Goal: Task Accomplishment & Management: Manage account settings

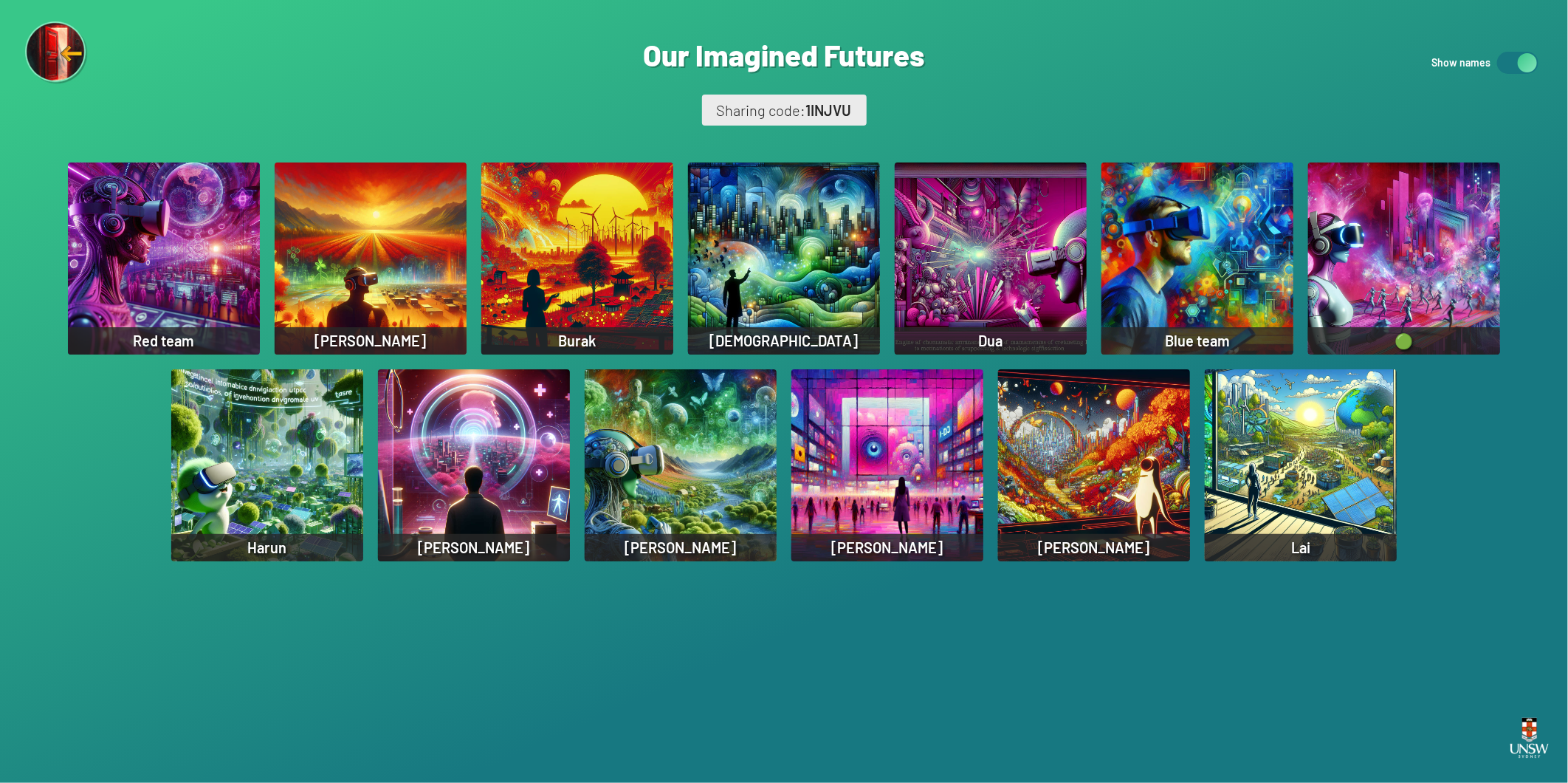
click at [1160, 540] on div "[PERSON_NAME]" at bounding box center [1094, 548] width 192 height 27
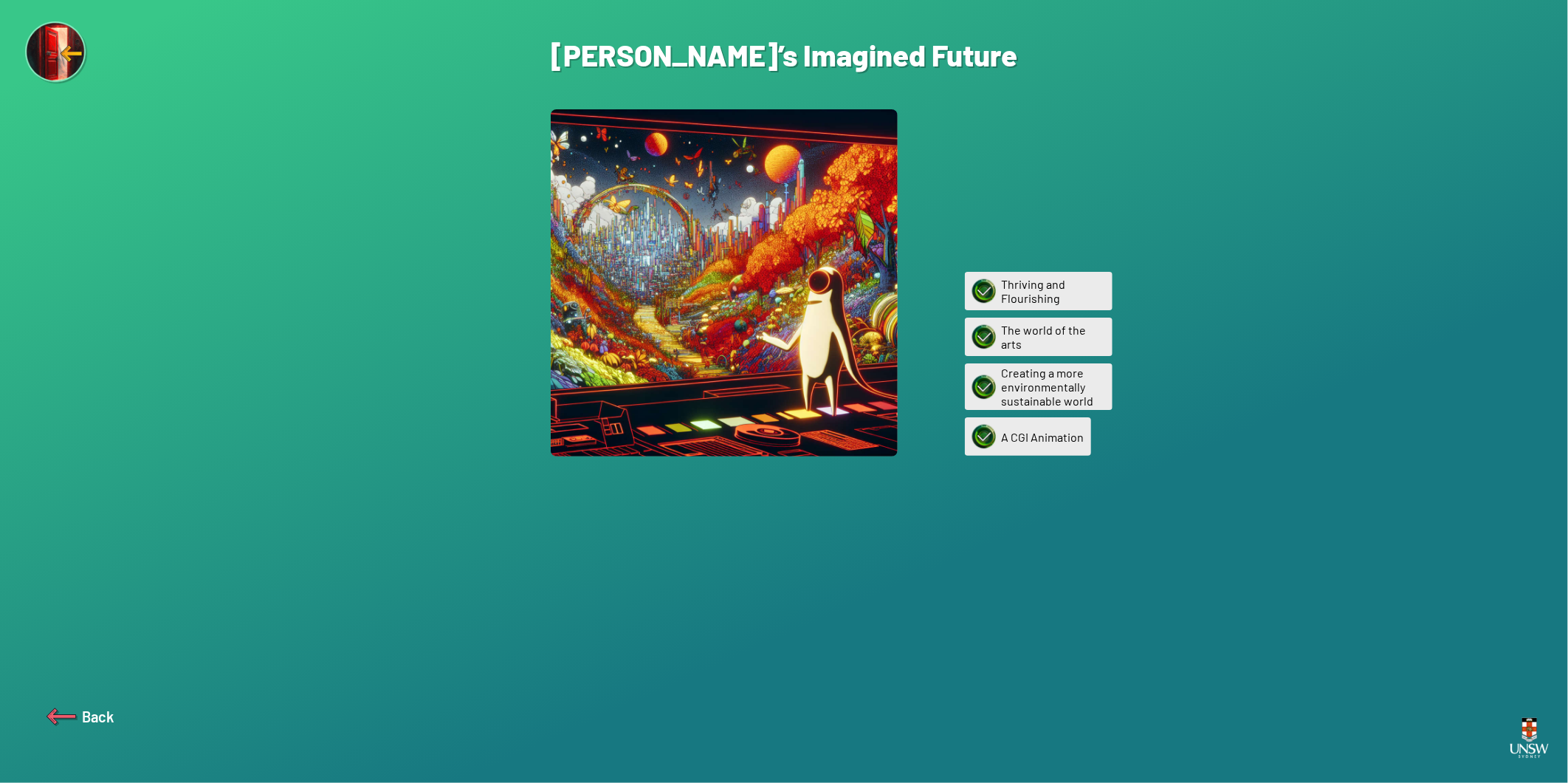
click at [1027, 607] on div "Are you sure? You are about to remove this image from the ‘Our Imagined Futures…" at bounding box center [784, 391] width 1568 height 783
click at [961, 617] on div "Are you sure? You are about to remove this image from the ‘Our Imagined Futures…" at bounding box center [784, 391] width 1568 height 783
click at [102, 704] on div "Back" at bounding box center [79, 716] width 70 height 35
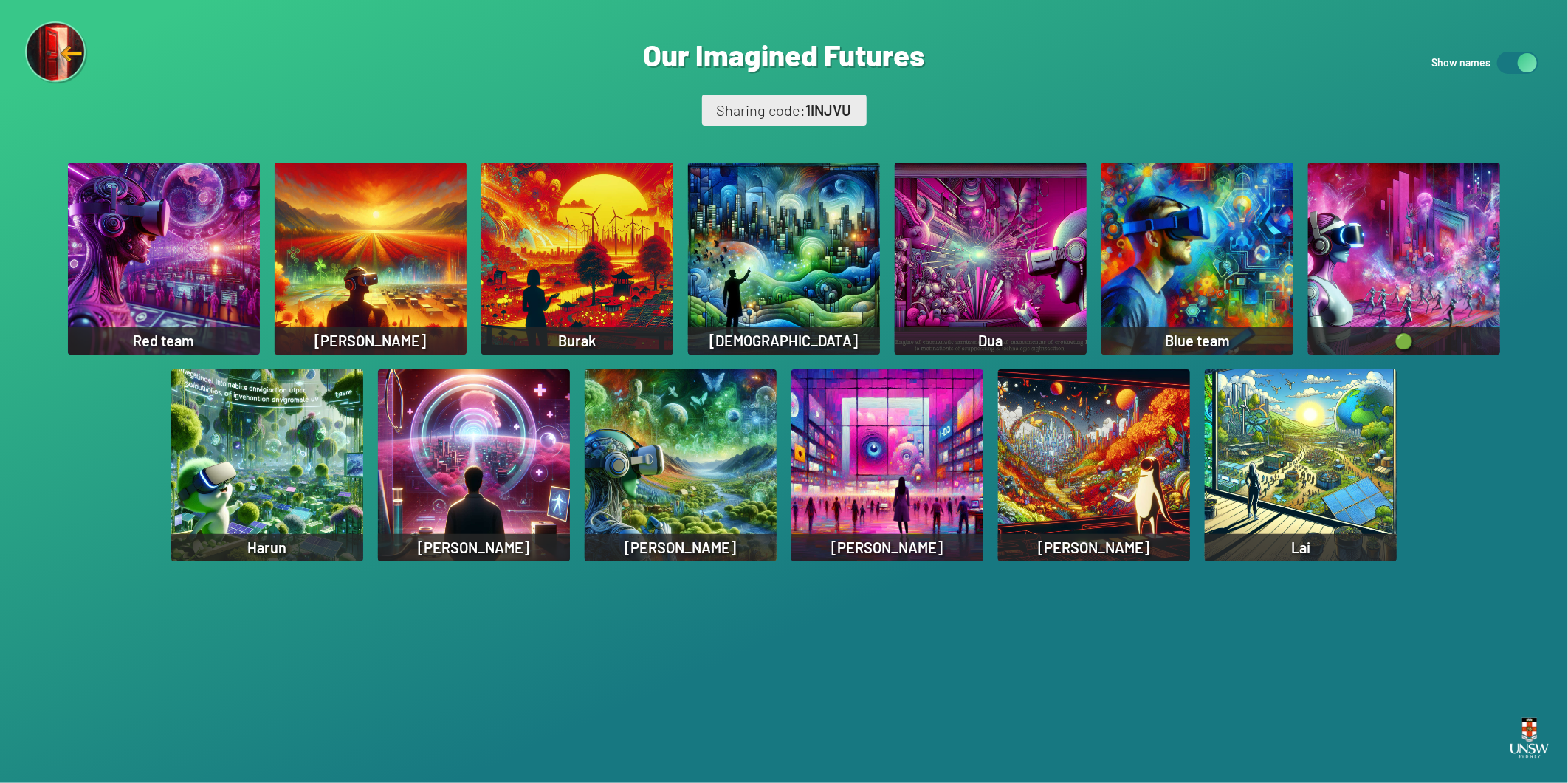
click at [1411, 62] on div at bounding box center [1517, 62] width 42 height 22
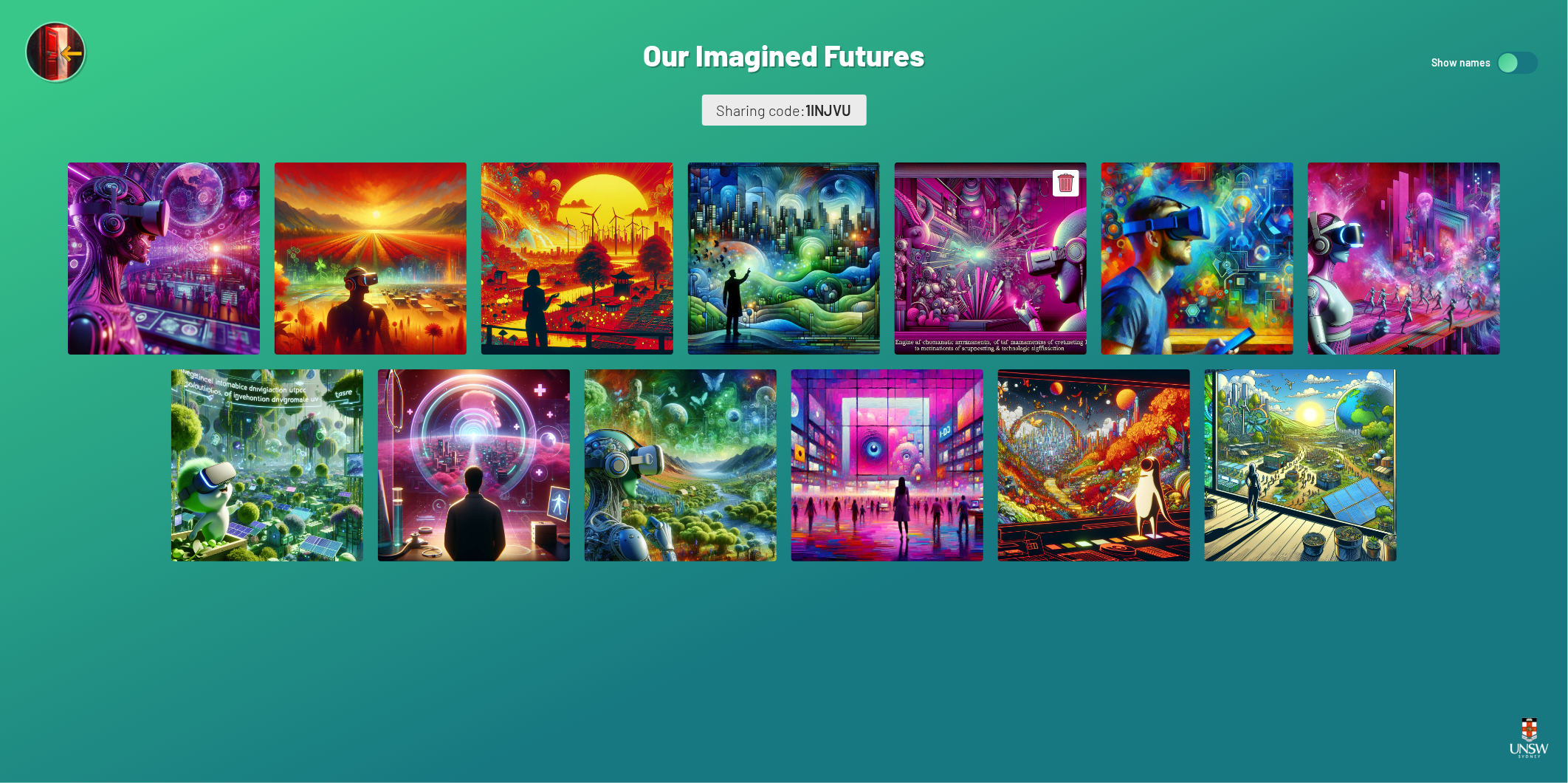
drag, startPoint x: 996, startPoint y: 345, endPoint x: 939, endPoint y: 345, distance: 57.0
click at [939, 345] on div "Dua" at bounding box center [990, 340] width 192 height 27
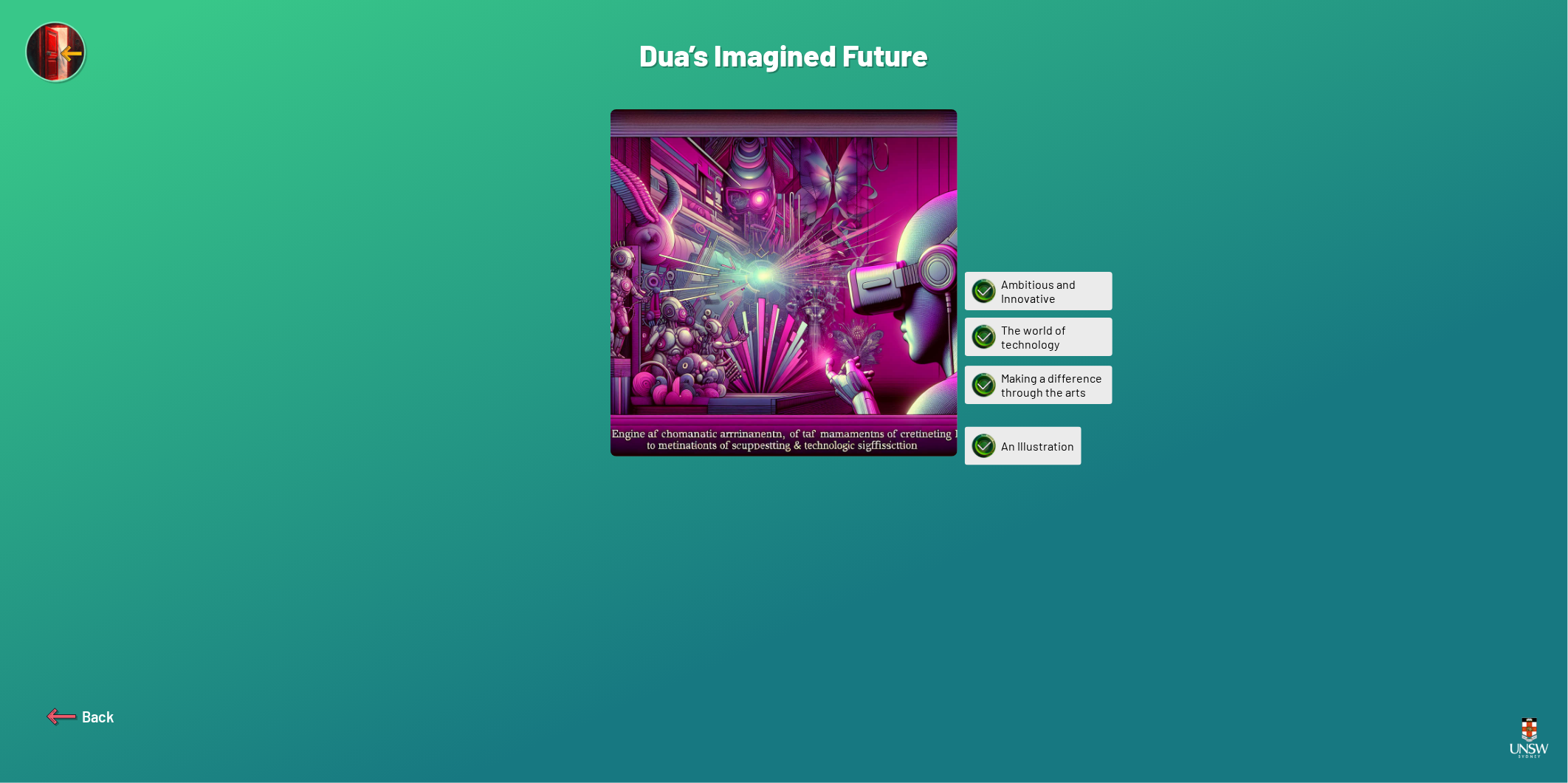
click at [757, 541] on div "Are you sure? You are about to remove this image from the ‘Our Imagined Futures…" at bounding box center [784, 391] width 1568 height 783
click at [56, 704] on img at bounding box center [61, 716] width 35 height 35
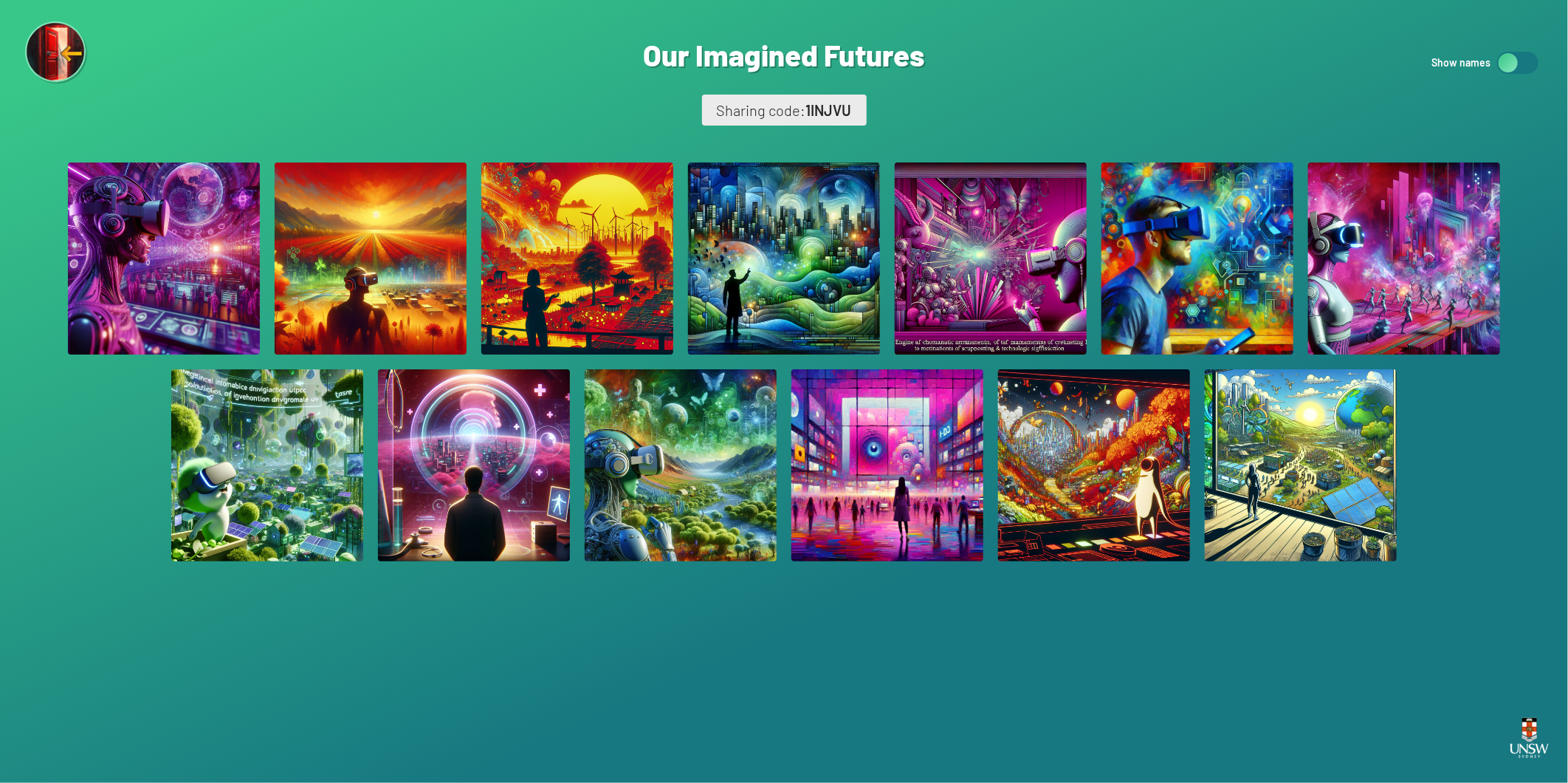
click at [1411, 69] on div "Are you sure? You are about to remove this image from the ‘Our Imagined Futures…" at bounding box center [784, 391] width 1568 height 783
click at [1411, 61] on div at bounding box center [1517, 62] width 42 height 22
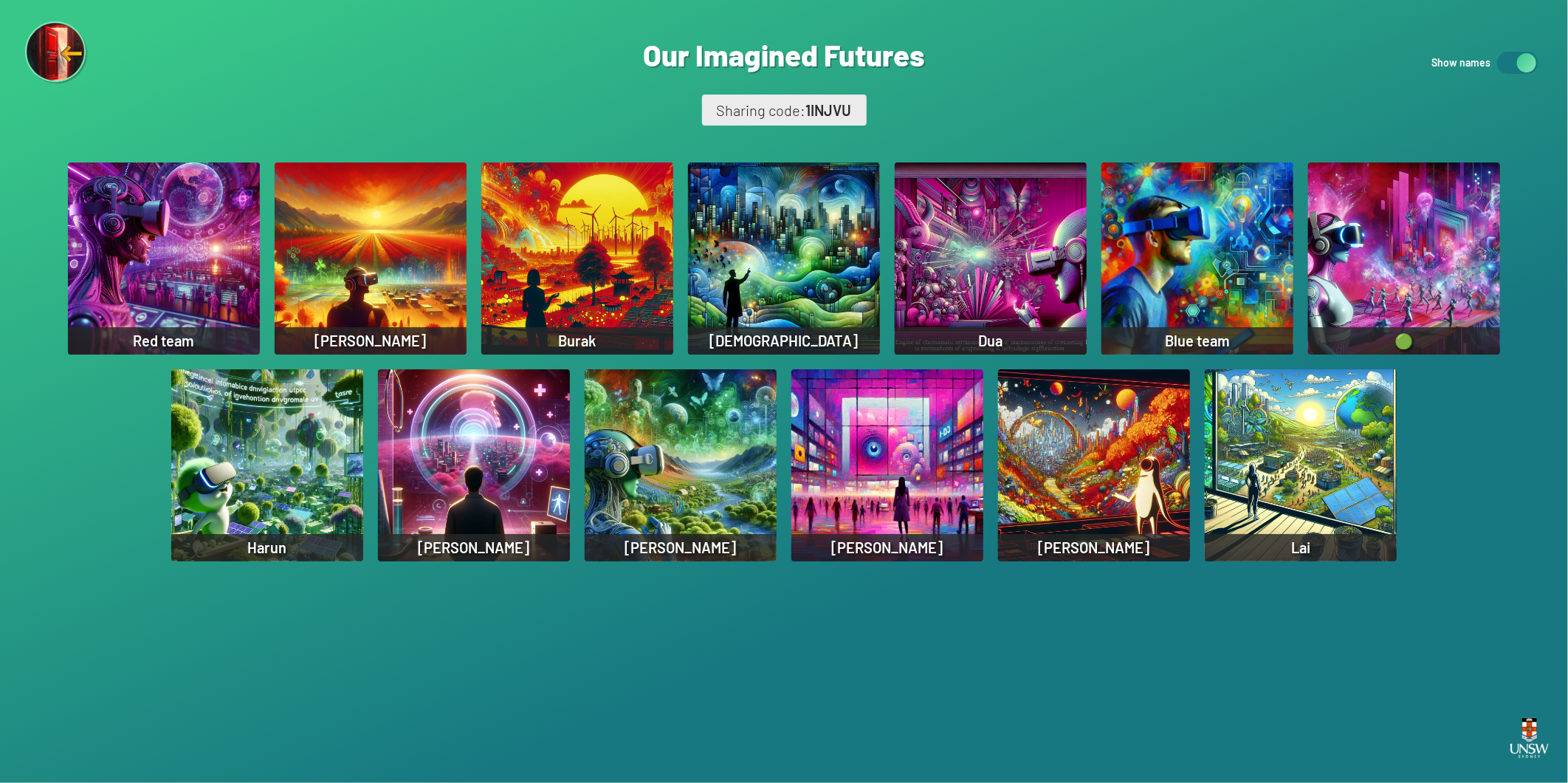
click at [1132, 47] on div "Are you sure? You are about to remove this image from the ‘Our Imagined Futures…" at bounding box center [784, 391] width 1568 height 783
drag, startPoint x: 1309, startPoint y: 39, endPoint x: 1341, endPoint y: 17, distance: 38.8
click at [1341, 17] on div "Are you sure? You are about to remove this image from the ‘Our Imagined Futures…" at bounding box center [784, 391] width 1568 height 783
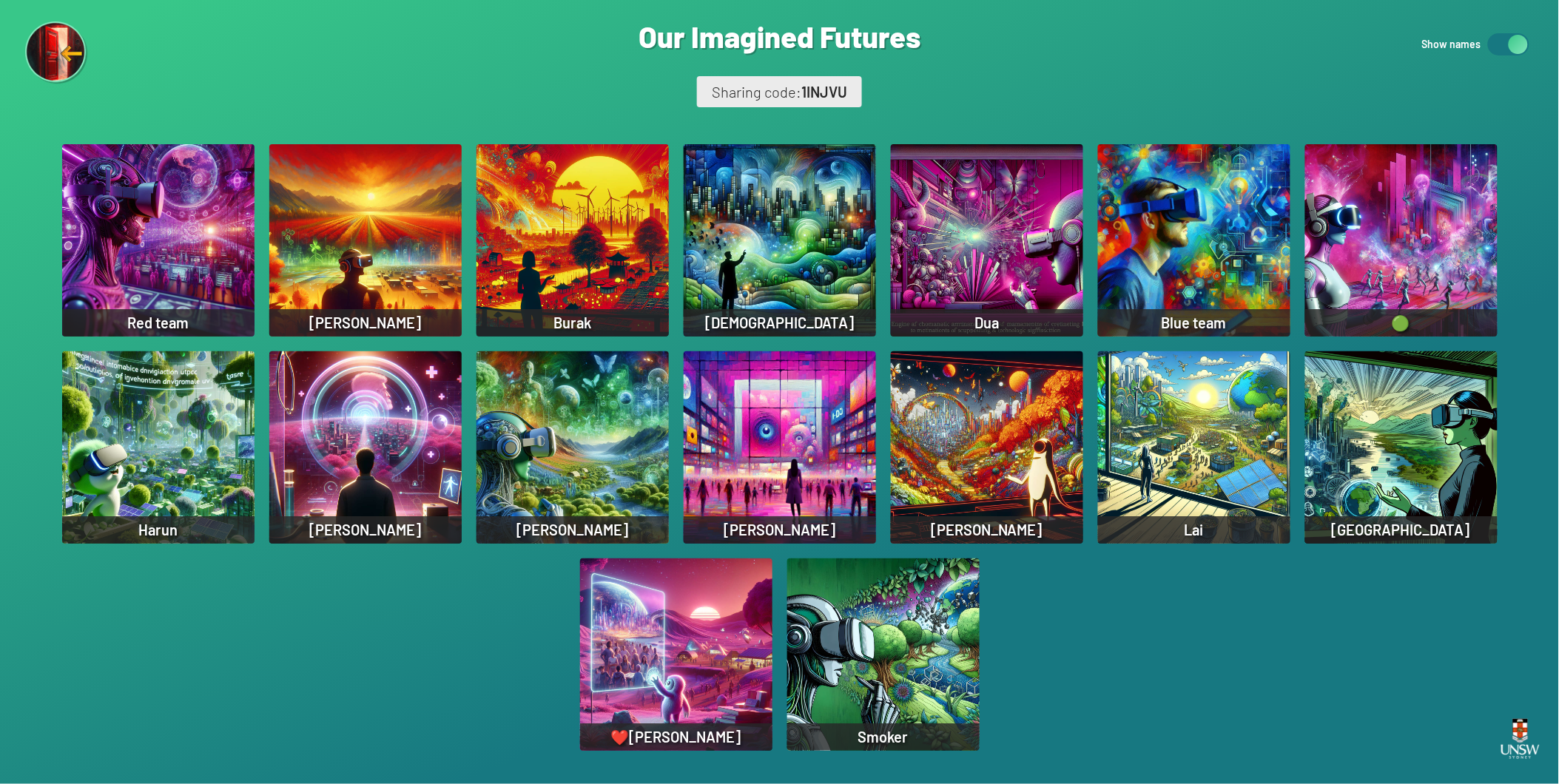
scroll to position [37, 0]
